Goal: Information Seeking & Learning: Learn about a topic

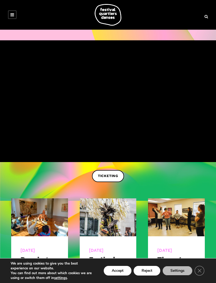
click at [14, 14] on icon at bounding box center [12, 15] width 4 height 4
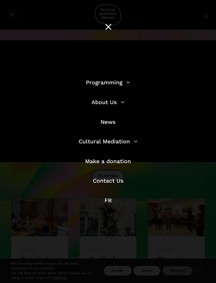
click at [90, 84] on link "Programming" at bounding box center [108, 82] width 44 height 7
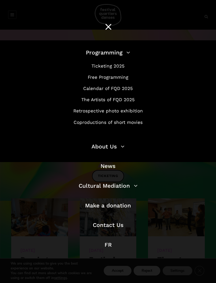
click at [93, 79] on link "Free Programming" at bounding box center [108, 76] width 41 height 5
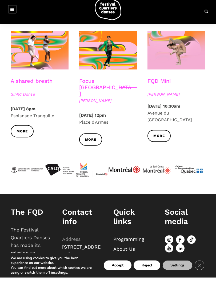
scroll to position [536, 0]
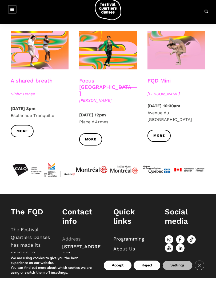
click at [163, 138] on span "More" at bounding box center [158, 141] width 11 height 6
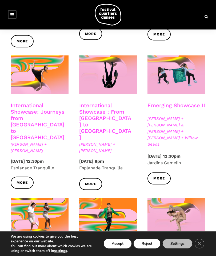
scroll to position [359, 0]
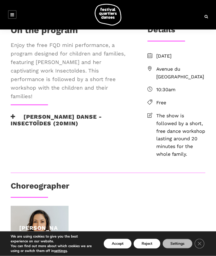
scroll to position [145, 0]
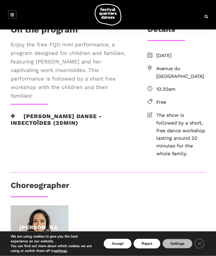
click at [14, 119] on icon at bounding box center [13, 116] width 5 height 6
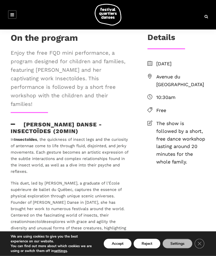
scroll to position [133, 0]
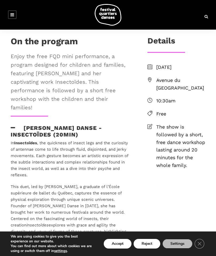
click at [184, 92] on span "Avenue du Musée des Beaux Arts de Montréal" at bounding box center [180, 84] width 49 height 15
click at [185, 105] on span "10:30am" at bounding box center [180, 101] width 49 height 8
copy span "Avenue du Musée des Beaux Arts de Montréal"
click at [151, 82] on icon at bounding box center [149, 79] width 5 height 5
